Goal: Task Accomplishment & Management: Manage account settings

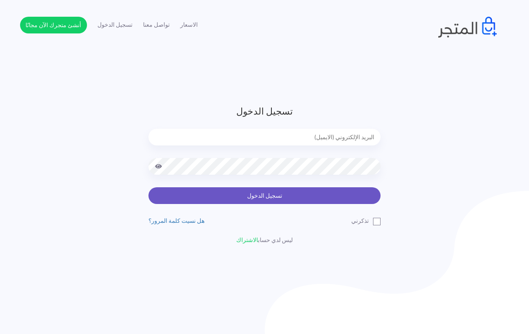
click at [250, 194] on button "تسجيل الدخول" at bounding box center [264, 195] width 232 height 17
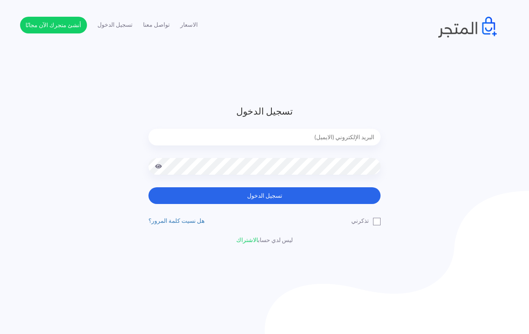
click at [326, 136] on input "email" at bounding box center [264, 137] width 232 height 17
type input "[EMAIL_ADDRESS][DOMAIN_NAME]"
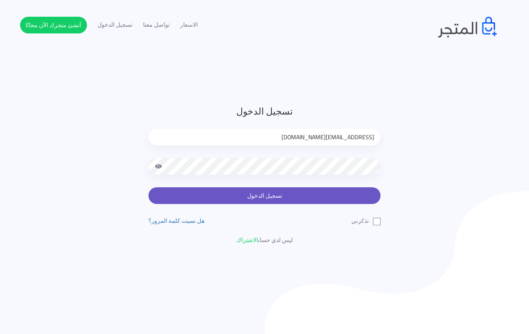
click at [268, 199] on button "تسجيل الدخول" at bounding box center [264, 195] width 232 height 17
